Goal: Task Accomplishment & Management: Use online tool/utility

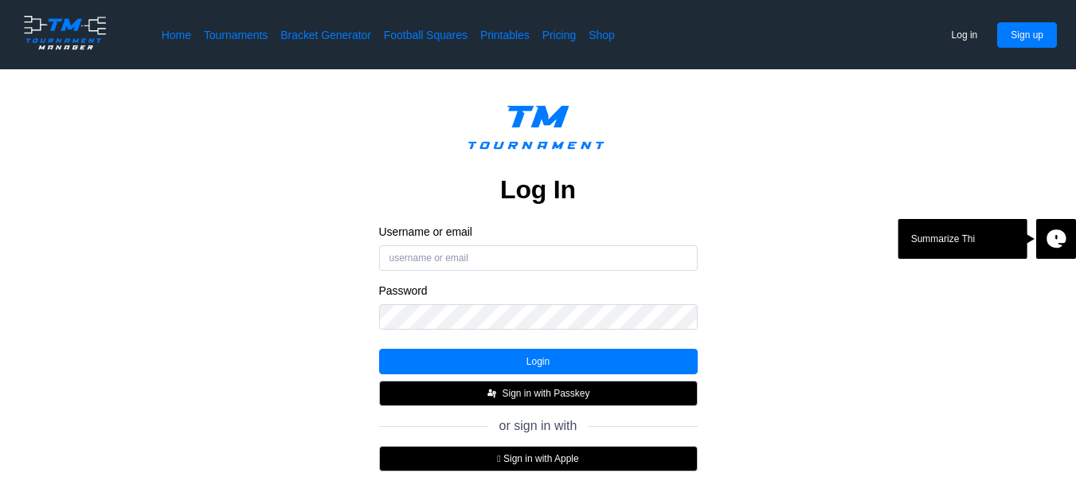
scroll to position [107, 0]
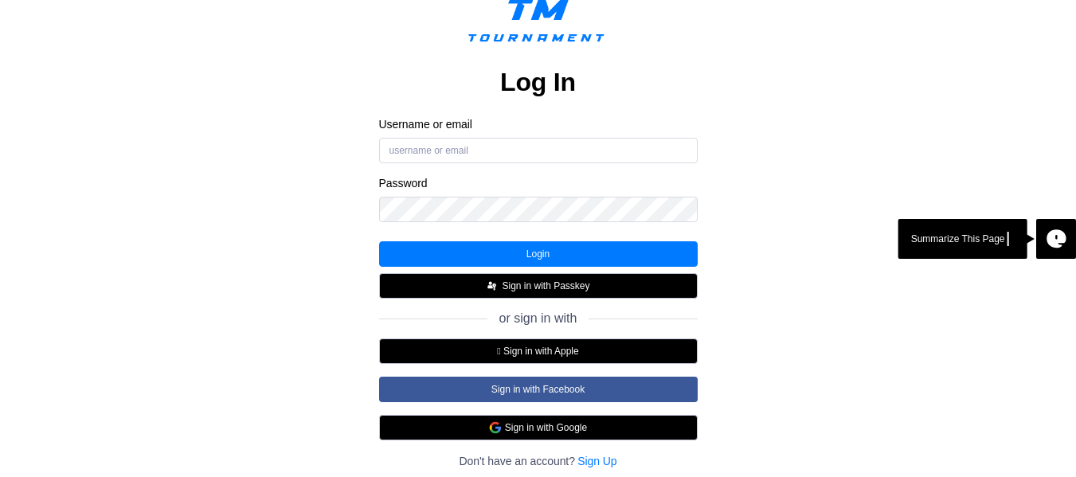
type input "subha.sss46@gmail.com"
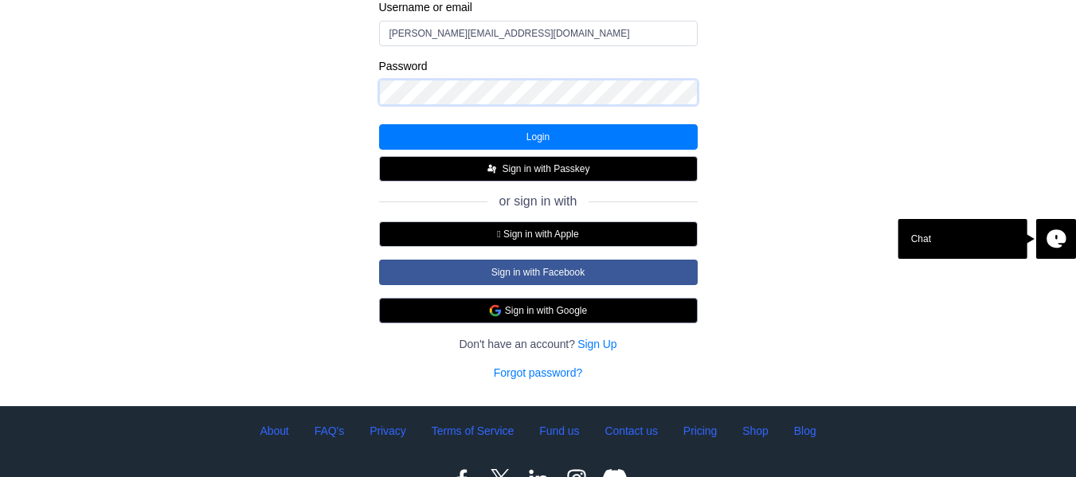
scroll to position [225, 0]
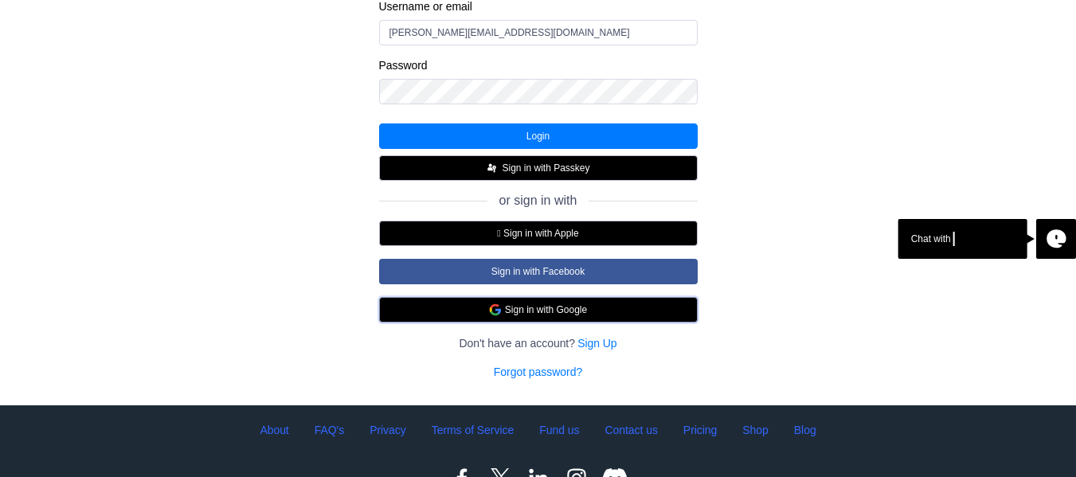
click at [547, 312] on button "Sign in with Google" at bounding box center [538, 309] width 319 height 25
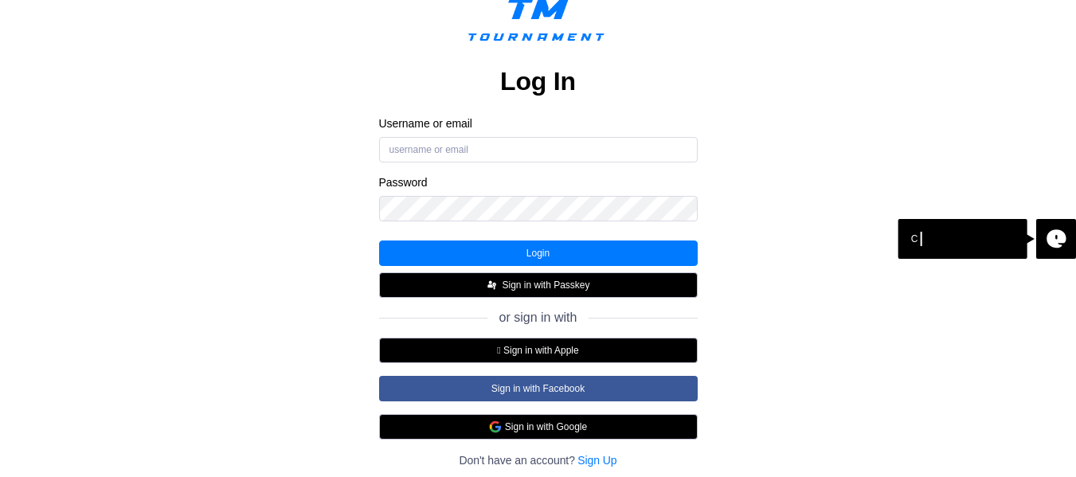
scroll to position [109, 0]
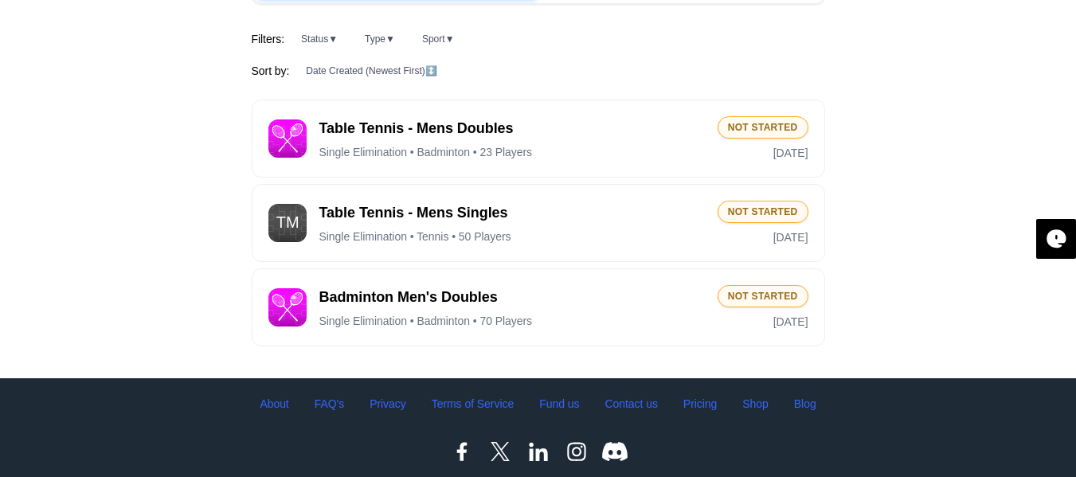
scroll to position [206, 0]
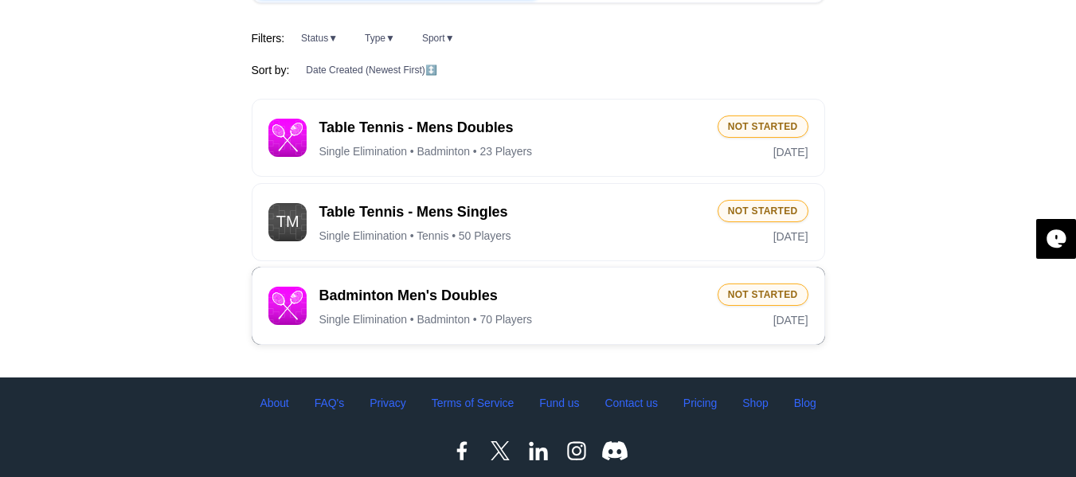
click at [389, 322] on span "Single Elimination • Badminton • 70 Players" at bounding box center [425, 319] width 213 height 14
